Goal: Navigation & Orientation: Go to known website

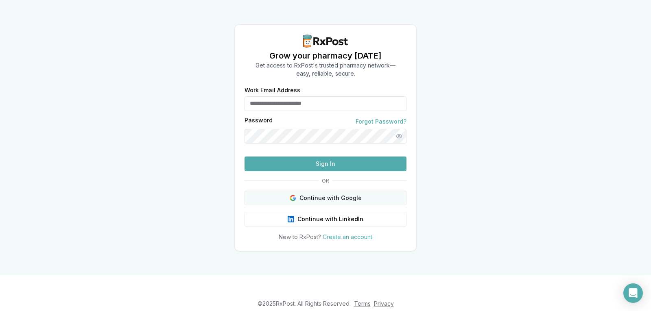
type input "**********"
click at [310, 205] on button "Continue with Google" at bounding box center [326, 198] width 162 height 15
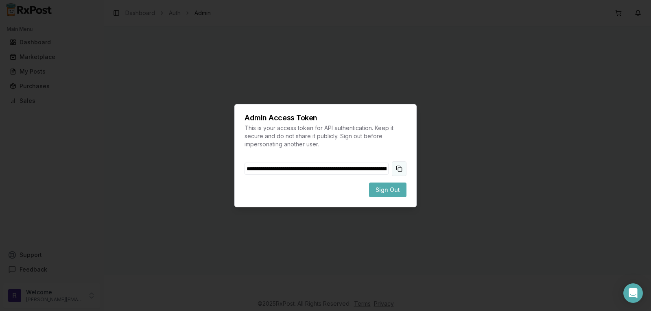
click at [402, 167] on button "Copy token to clipboard" at bounding box center [399, 169] width 15 height 15
click at [384, 190] on span "Sign Out" at bounding box center [388, 190] width 24 height 8
